Goal: Information Seeking & Learning: Learn about a topic

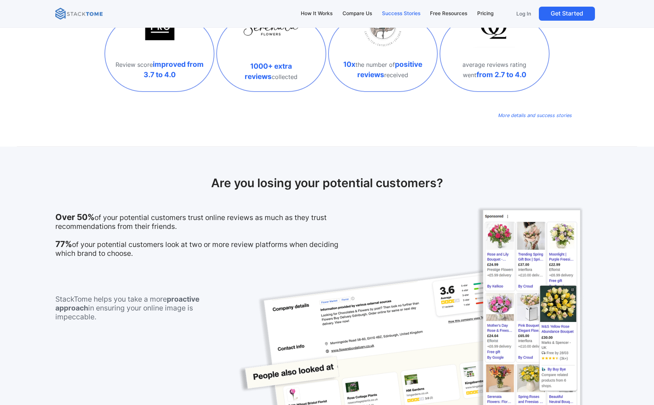
scroll to position [327, 0]
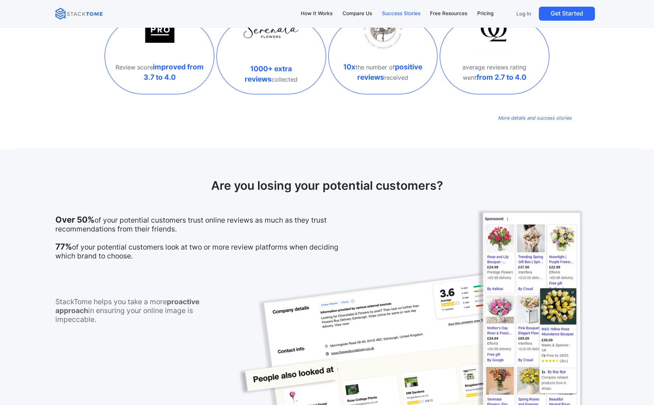
click at [408, 17] on link "Success Stories" at bounding box center [400, 14] width 45 height 16
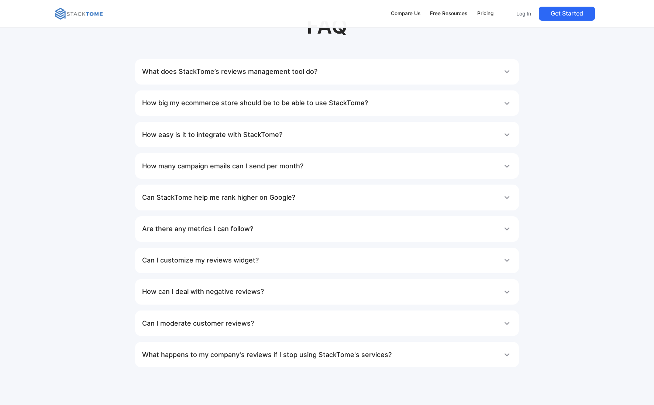
scroll to position [2898, 0]
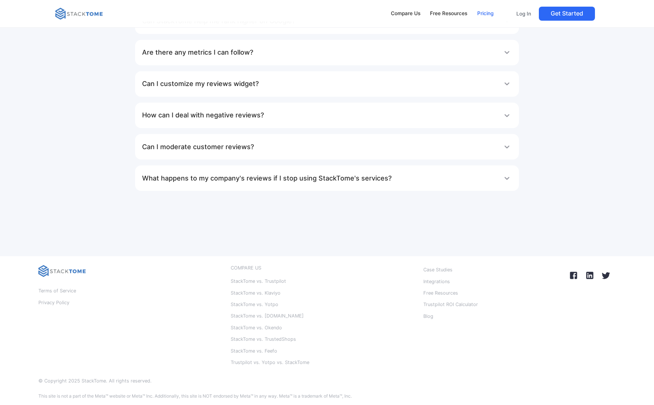
click at [480, 14] on div "Pricing" at bounding box center [485, 14] width 16 height 8
